Goal: Task Accomplishment & Management: Manage account settings

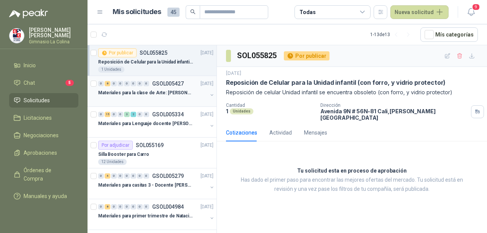
click at [161, 94] on p "Materiales para la clase de Arte: [PERSON_NAME]" at bounding box center [145, 92] width 95 height 7
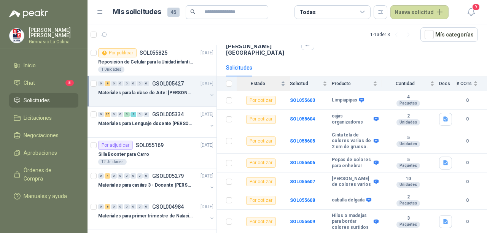
scroll to position [101, 0]
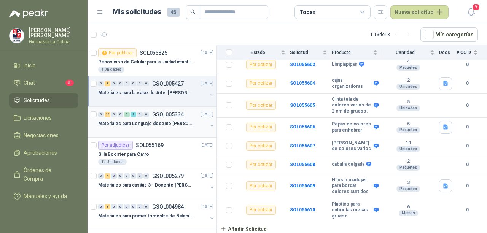
click at [167, 129] on div at bounding box center [152, 131] width 109 height 6
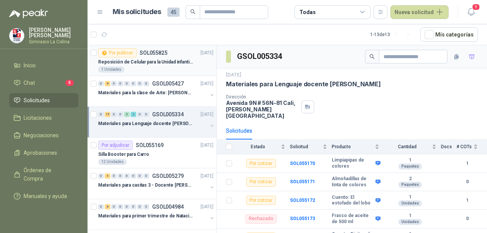
click at [153, 62] on p "Reposición de Celular para la Unidad infantil (con forro, y vidrio protector)" at bounding box center [145, 62] width 95 height 7
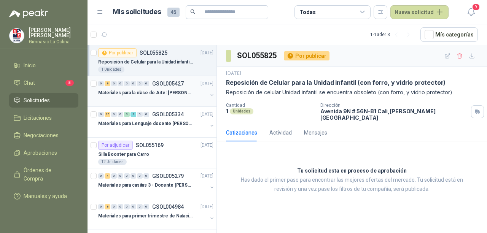
click at [160, 92] on p "Materiales para la clase de Arte: [PERSON_NAME]" at bounding box center [145, 92] width 95 height 7
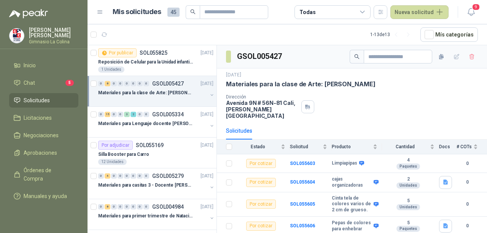
scroll to position [38, 0]
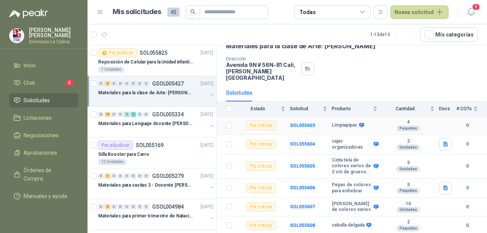
click at [262, 121] on div "Por cotizar" at bounding box center [261, 125] width 30 height 9
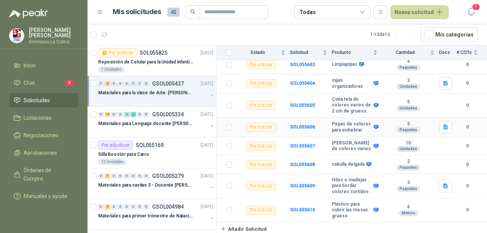
scroll to position [0, 0]
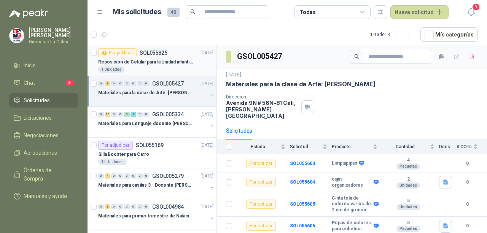
click at [170, 70] on div "1 Unidades" at bounding box center [155, 70] width 115 height 6
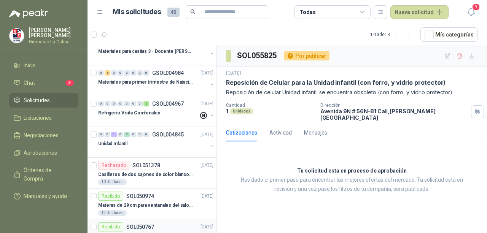
scroll to position [219, 0]
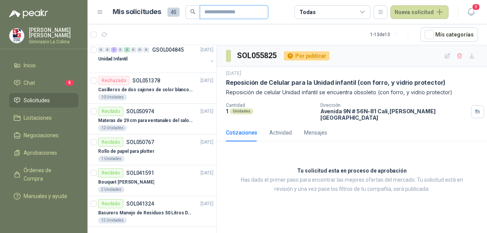
click at [237, 10] on input "text" at bounding box center [230, 12] width 53 height 13
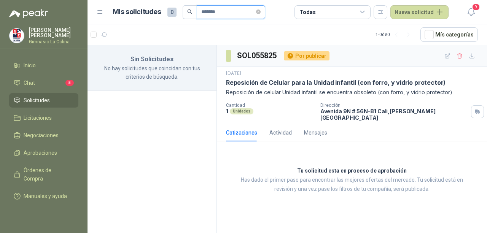
type input "*******"
click at [47, 99] on span "Solicitudes" at bounding box center [37, 100] width 26 height 8
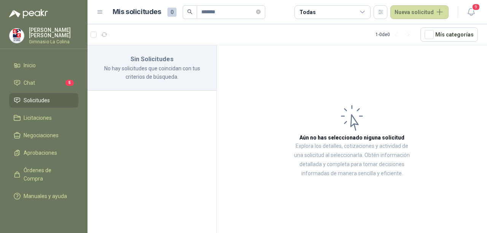
click at [37, 102] on span "Solicitudes" at bounding box center [37, 100] width 26 height 8
click at [37, 100] on span "Solicitudes" at bounding box center [37, 100] width 26 height 8
click at [260, 11] on icon "close-circle" at bounding box center [258, 12] width 5 height 5
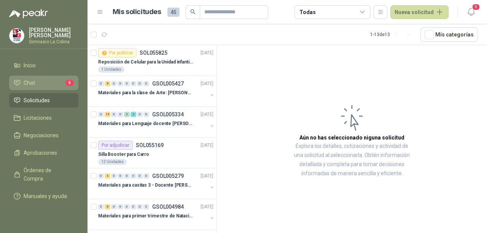
click at [52, 80] on li "Chat 5" at bounding box center [44, 83] width 60 height 8
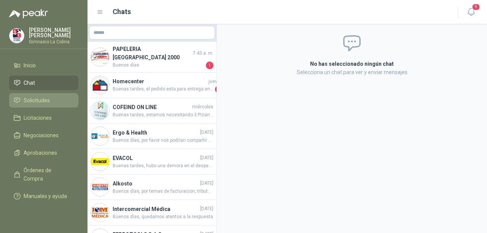
click at [33, 103] on link "Solicitudes" at bounding box center [43, 100] width 69 height 14
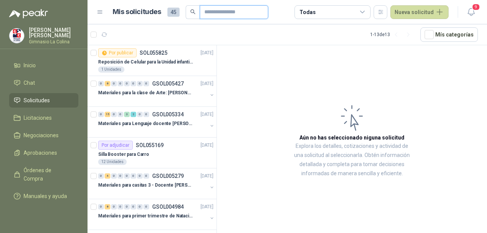
click at [215, 12] on input "text" at bounding box center [230, 12] width 53 height 13
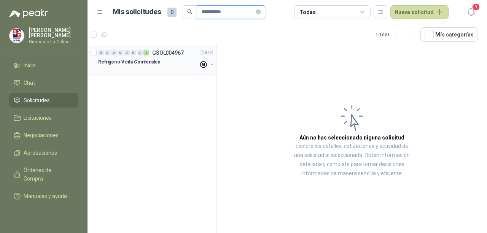
type input "**********"
click at [148, 60] on p "Refrigerio Visita Comfenalco" at bounding box center [129, 62] width 62 height 7
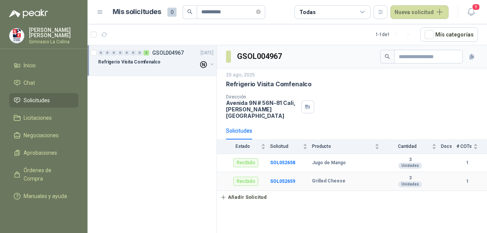
click at [333, 178] on b "Grilled Cheese" at bounding box center [328, 181] width 33 height 6
click at [325, 178] on b "Grilled Cheese" at bounding box center [328, 181] width 33 height 6
click at [409, 175] on b "3" at bounding box center [410, 178] width 52 height 6
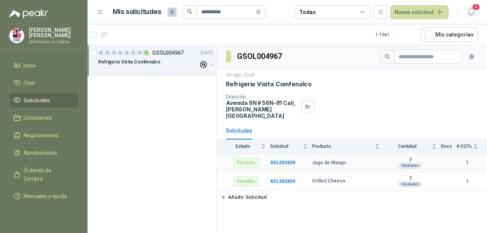
click at [411, 163] on div "Unidades" at bounding box center [410, 166] width 24 height 6
click at [322, 178] on b "Grilled Cheese" at bounding box center [328, 181] width 33 height 6
click at [288, 179] on b "SOL052659" at bounding box center [282, 181] width 25 height 5
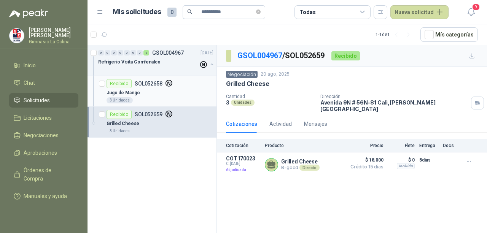
click at [145, 92] on div "Jugo de Mango" at bounding box center [160, 92] width 107 height 9
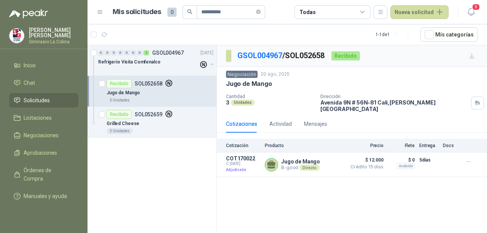
click at [43, 97] on span "Solicitudes" at bounding box center [37, 100] width 26 height 8
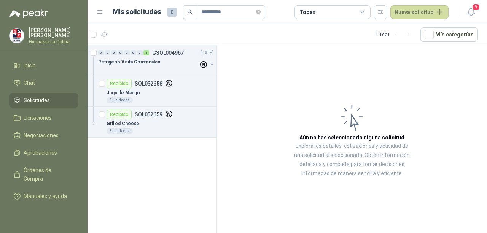
click at [41, 99] on span "Solicitudes" at bounding box center [37, 100] width 26 height 8
click at [264, 11] on span "**********" at bounding box center [231, 12] width 68 height 14
click at [261, 11] on icon "close-circle" at bounding box center [258, 12] width 5 height 5
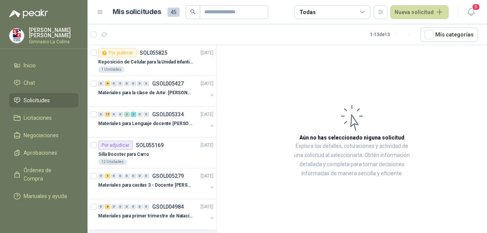
click at [417, 105] on article "Aún no has seleccionado niguna solicitud Explora los detalles, cotizaciones y a…" at bounding box center [352, 140] width 270 height 191
